Goal: Task Accomplishment & Management: Use online tool/utility

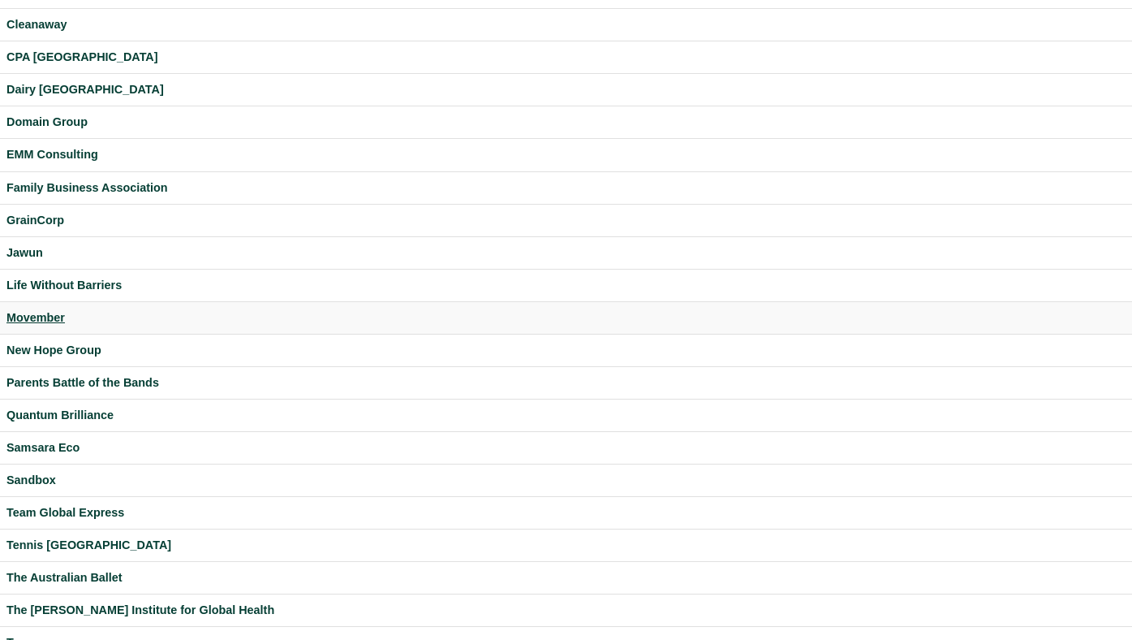
scroll to position [330, 0]
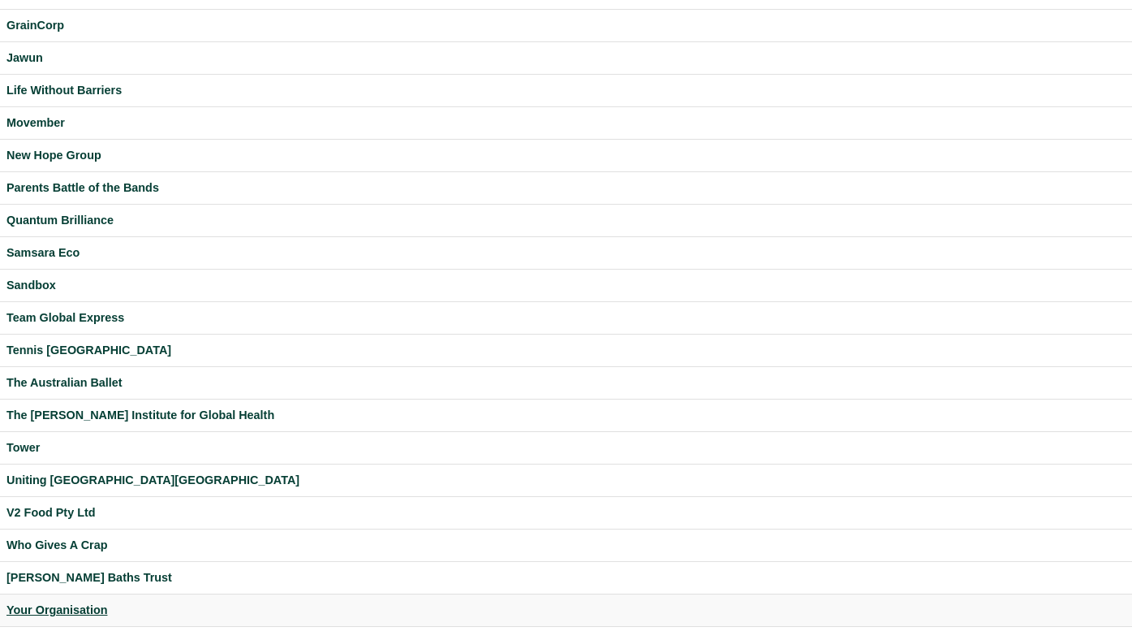
click at [72, 605] on div "Your Organisation" at bounding box center [565, 610] width 1119 height 19
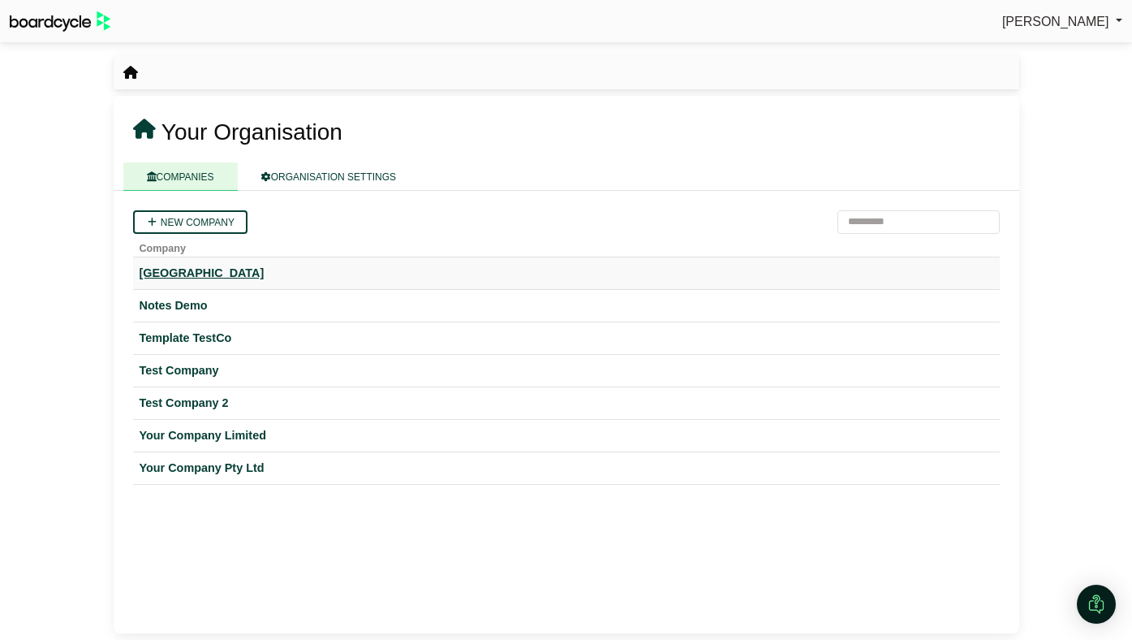
click at [214, 270] on div "[GEOGRAPHIC_DATA]" at bounding box center [567, 273] width 854 height 19
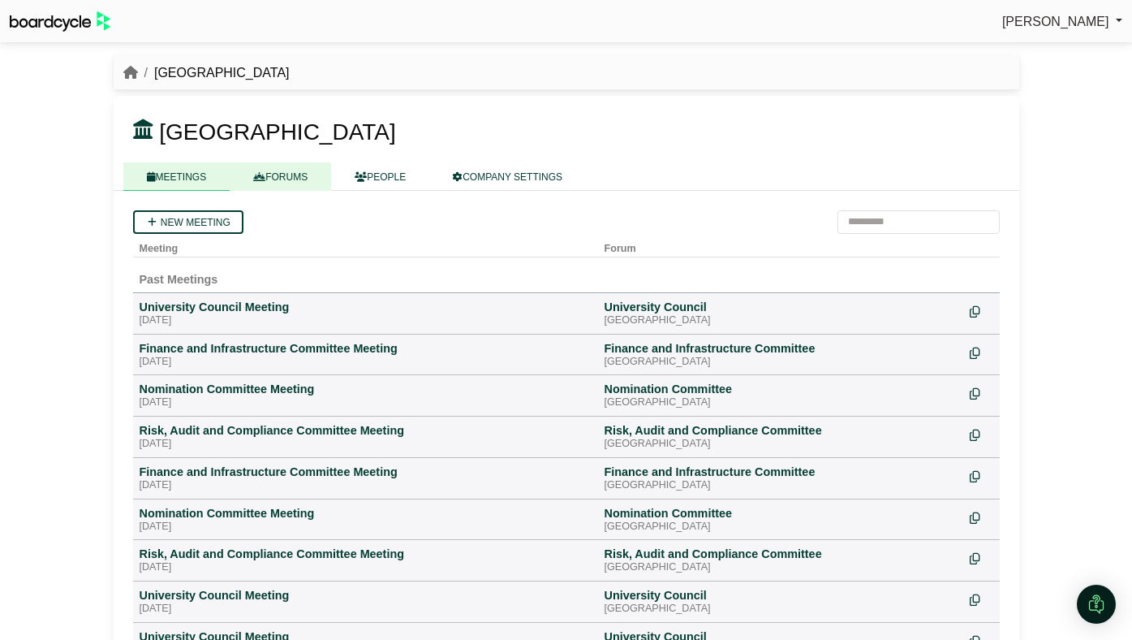
click at [311, 178] on link "FORUMS" at bounding box center [280, 176] width 101 height 28
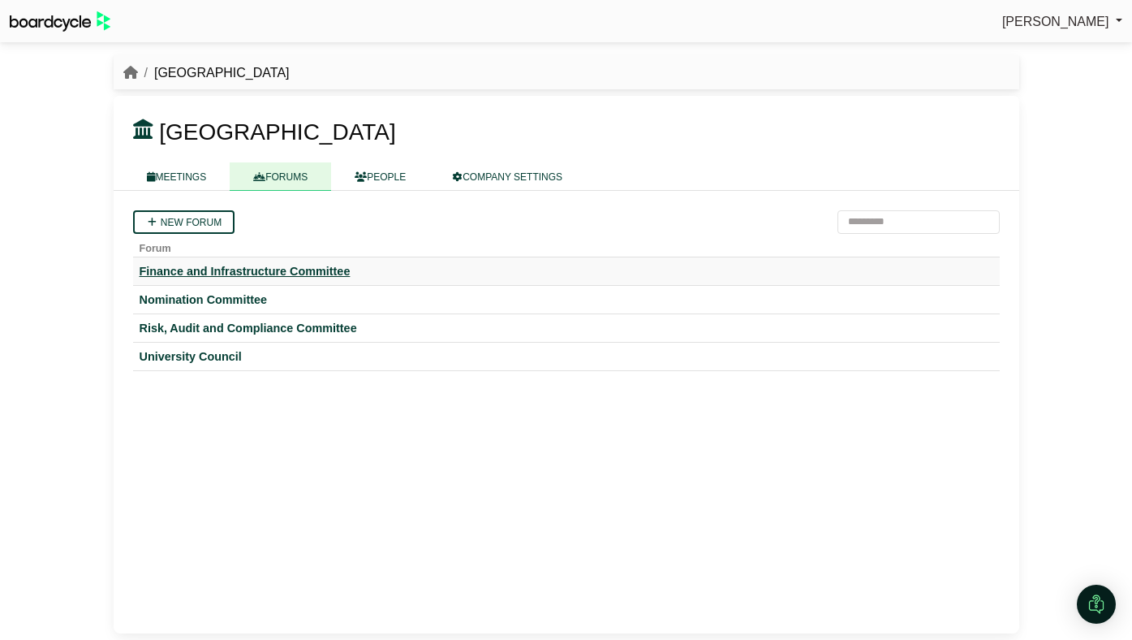
click at [235, 269] on div "Finance and Infrastructure Committee" at bounding box center [567, 271] width 854 height 15
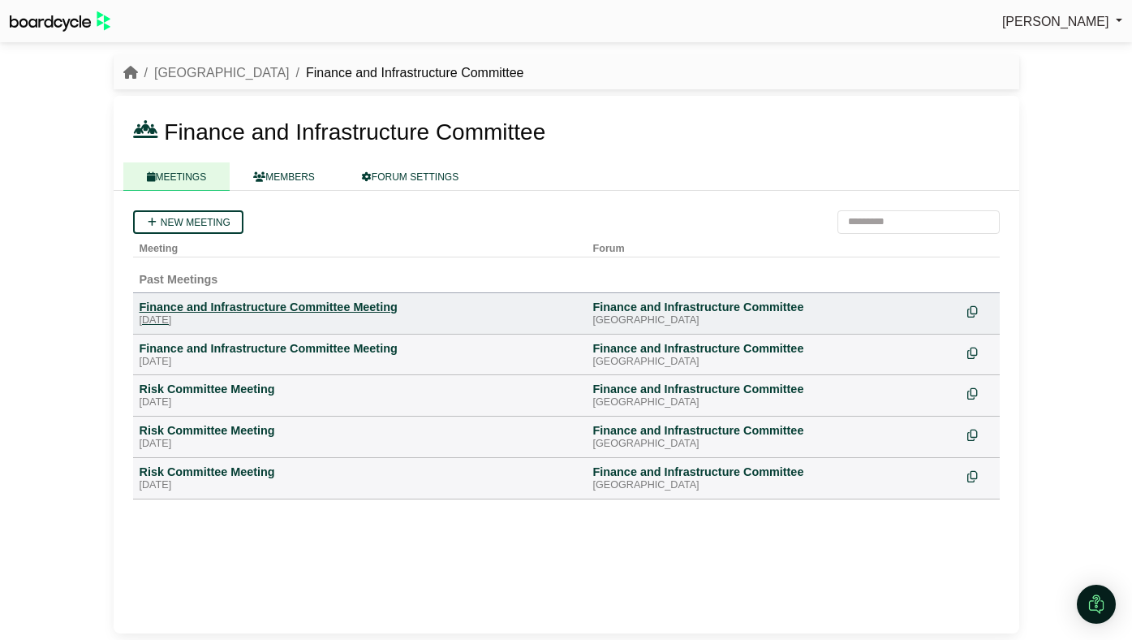
click at [289, 317] on div "Monday, 28 July 2025" at bounding box center [360, 320] width 441 height 13
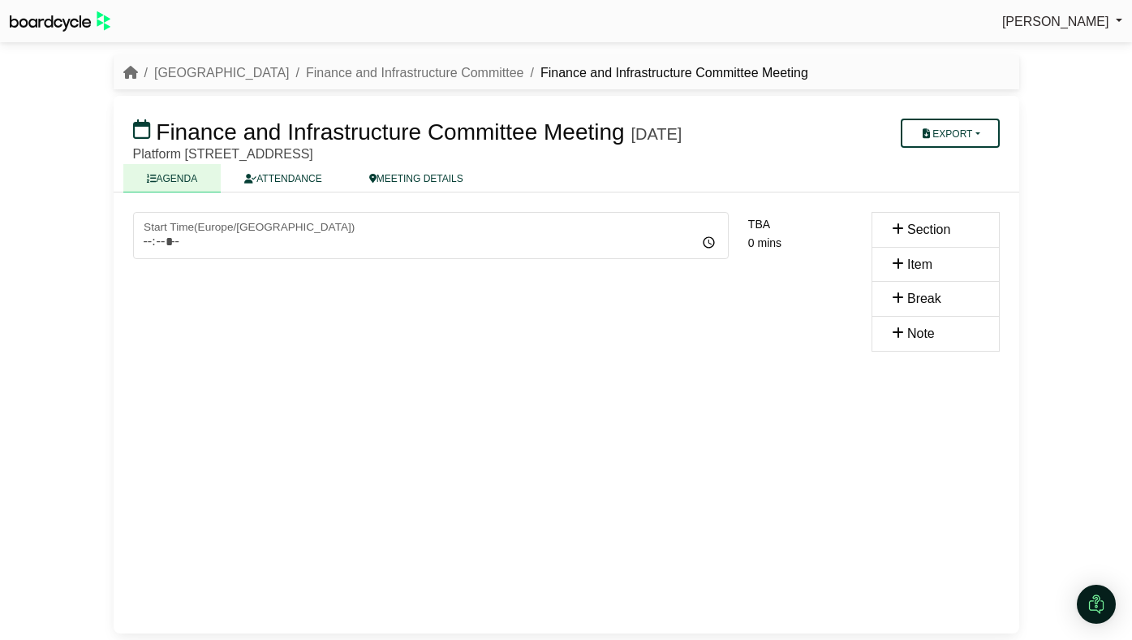
click at [1082, 17] on span "[PERSON_NAME]" at bounding box center [1055, 22] width 107 height 14
click at [1050, 44] on link "Sign Out" at bounding box center [1058, 48] width 130 height 31
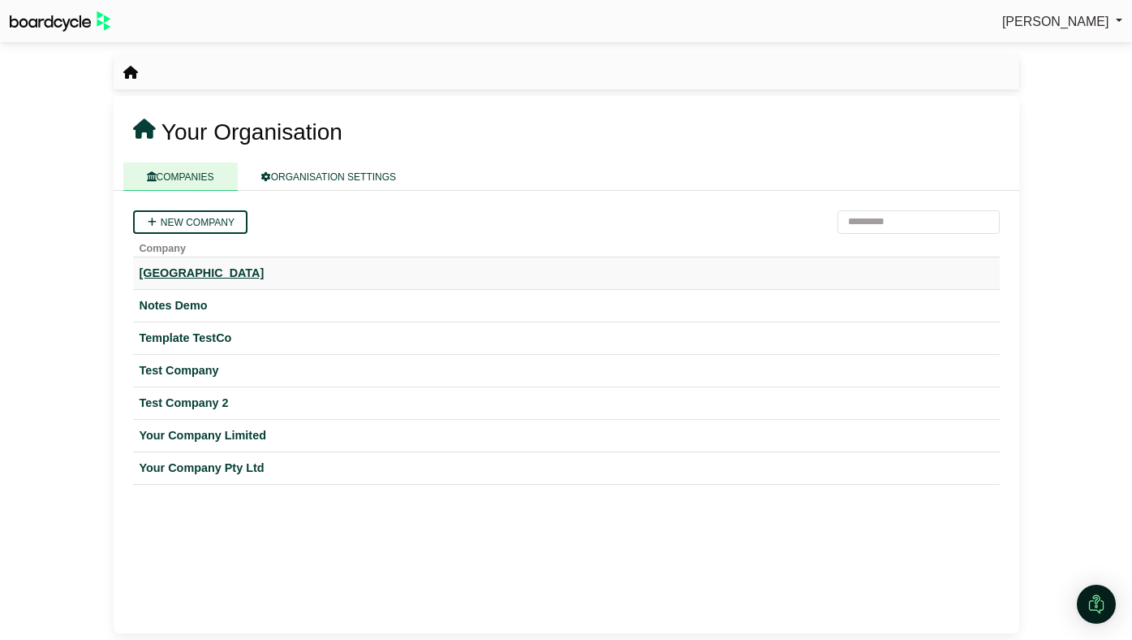
click at [197, 274] on div "[GEOGRAPHIC_DATA]" at bounding box center [567, 273] width 854 height 19
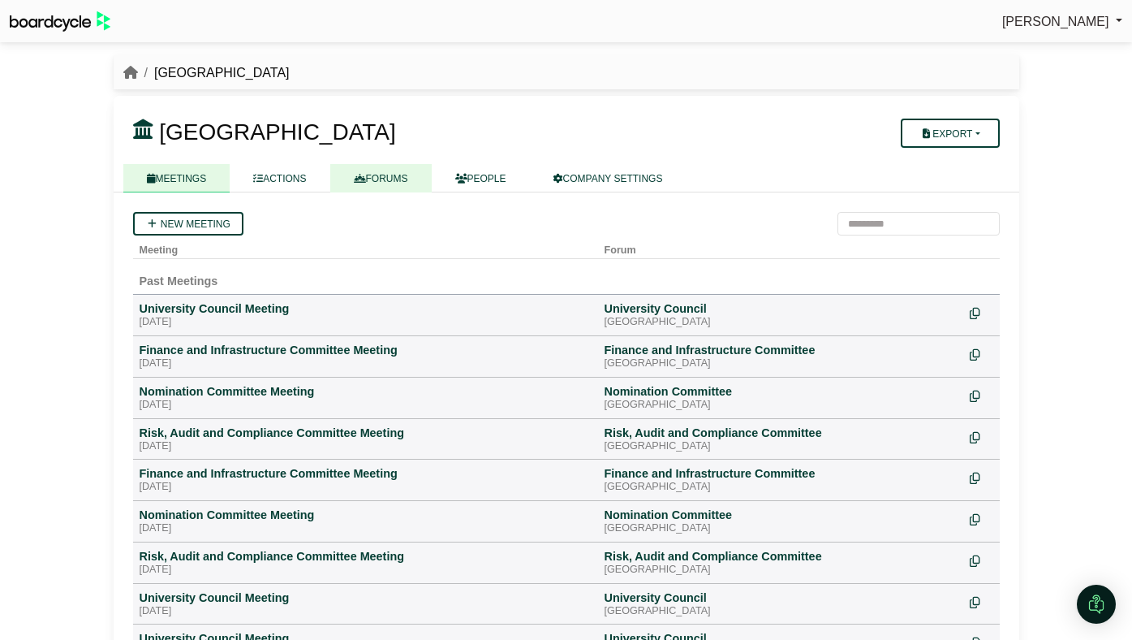
click at [376, 179] on link "FORUMS" at bounding box center [380, 178] width 101 height 28
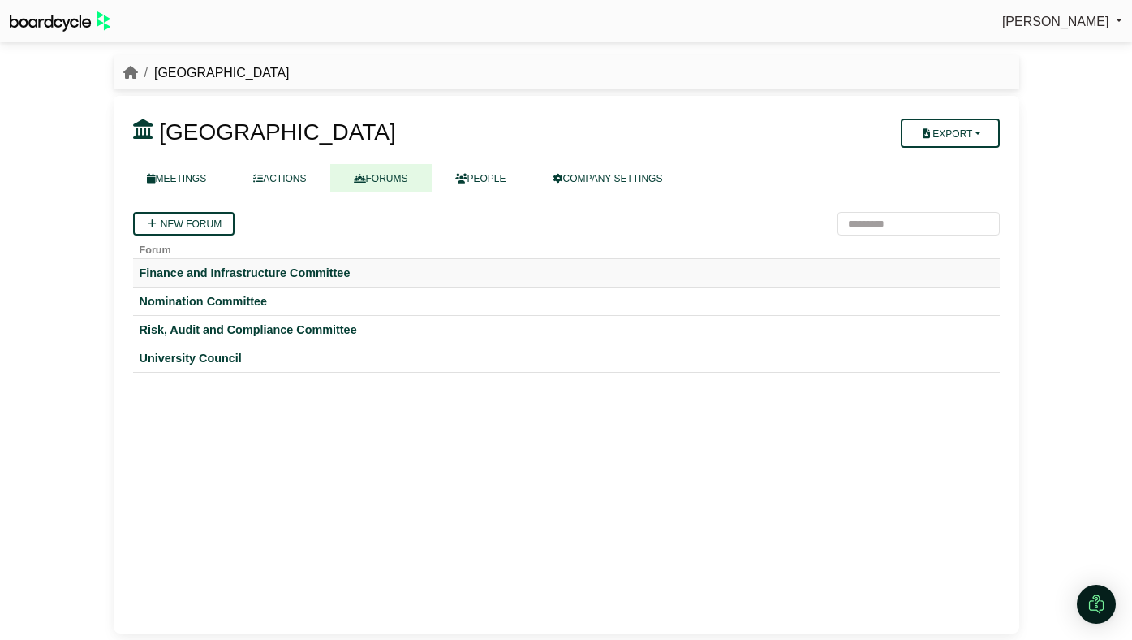
click at [278, 264] on td "Finance and Infrastructure Committee" at bounding box center [566, 273] width 867 height 28
click at [276, 277] on div "Finance and Infrastructure Committee" at bounding box center [567, 272] width 854 height 15
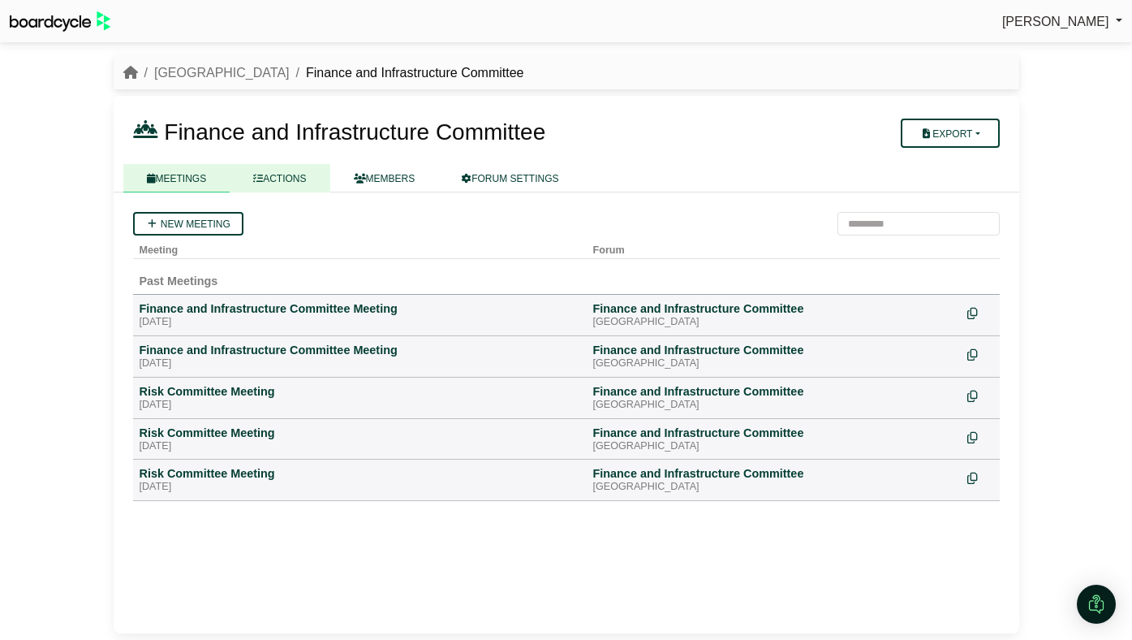
click at [277, 189] on link "ACTIONS" at bounding box center [280, 178] width 100 height 28
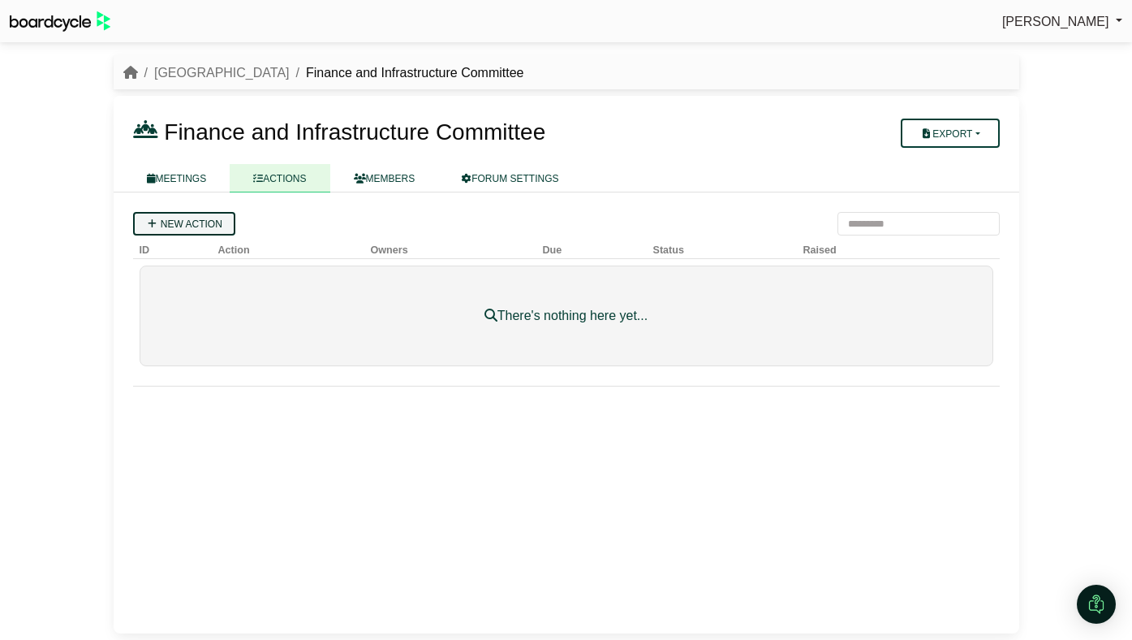
click at [179, 213] on link "New action" at bounding box center [184, 224] width 102 height 24
